Goal: Transaction & Acquisition: Purchase product/service

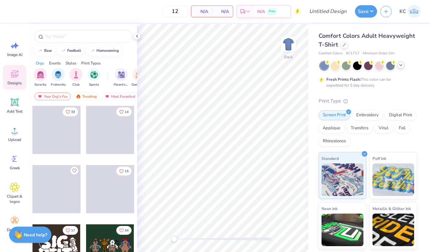
click at [401, 64] on icon at bounding box center [401, 64] width 5 height 5
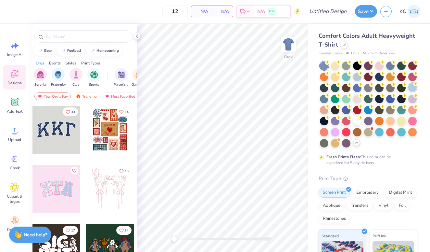
click at [412, 87] on div at bounding box center [413, 87] width 8 height 8
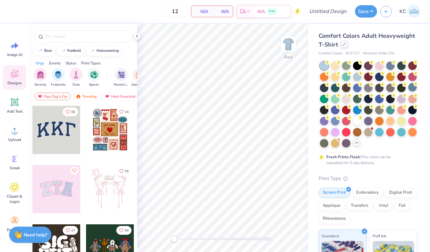
click at [344, 43] on icon at bounding box center [344, 44] width 3 height 3
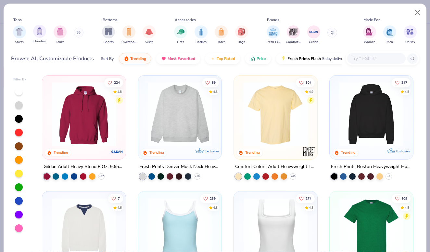
click at [45, 37] on div "Hoodies" at bounding box center [39, 34] width 13 height 19
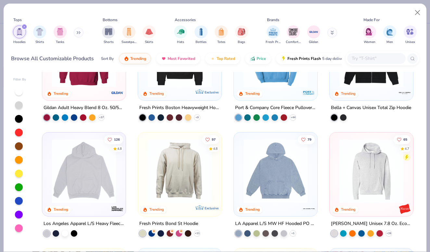
scroll to position [60, 0]
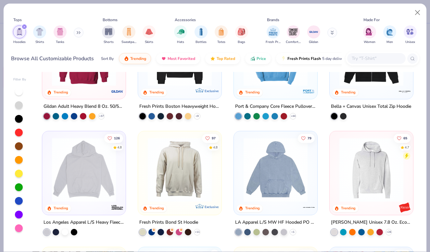
click at [94, 87] on div at bounding box center [84, 56] width 77 height 74
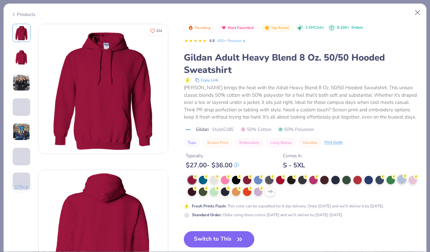
click at [403, 178] on div at bounding box center [402, 179] width 8 height 8
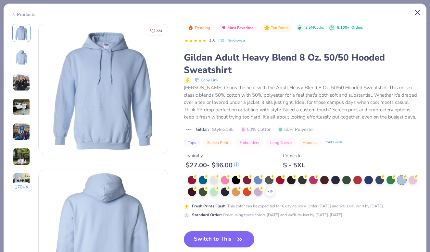
click at [420, 10] on button "Close" at bounding box center [418, 13] width 12 height 12
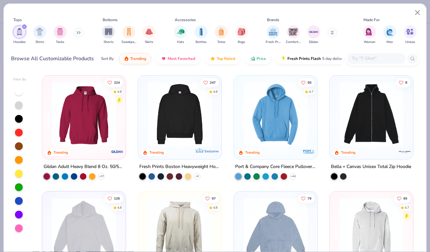
click at [99, 138] on img at bounding box center [84, 114] width 71 height 64
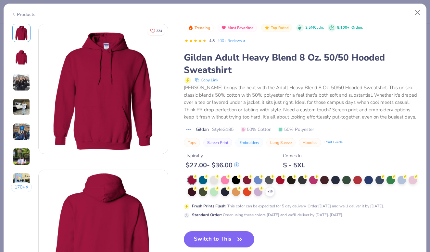
click at [90, 111] on img at bounding box center [103, 88] width 129 height 129
click at [273, 189] on div "+ 15" at bounding box center [270, 192] width 10 height 10
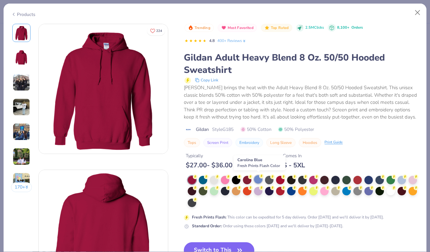
click at [260, 178] on div at bounding box center [258, 179] width 8 height 8
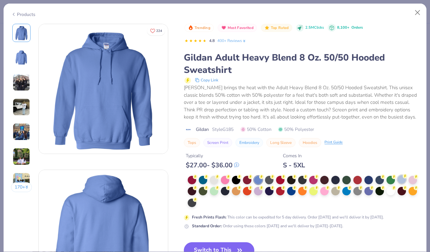
click at [403, 177] on div at bounding box center [402, 179] width 8 height 8
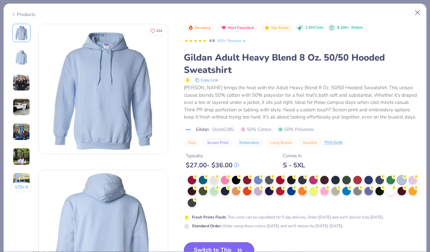
click at [204, 244] on button "Switch to This" at bounding box center [219, 250] width 71 height 16
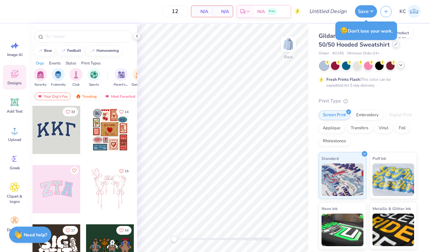
click at [395, 45] on icon at bounding box center [396, 44] width 3 height 3
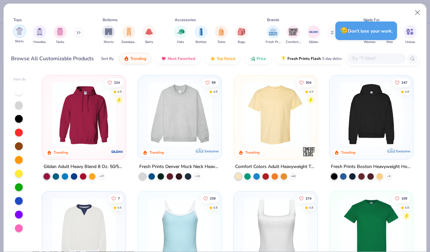
click at [22, 29] on img "filter for Shirts" at bounding box center [19, 30] width 7 height 7
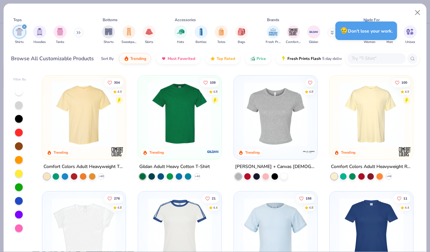
click at [166, 99] on img at bounding box center [180, 114] width 71 height 64
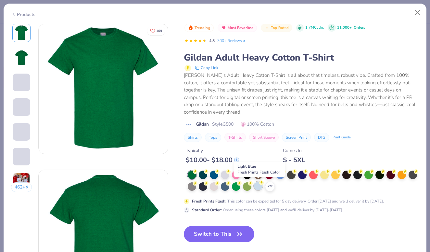
click at [259, 183] on div at bounding box center [258, 185] width 8 height 8
